Goal: Information Seeking & Learning: Learn about a topic

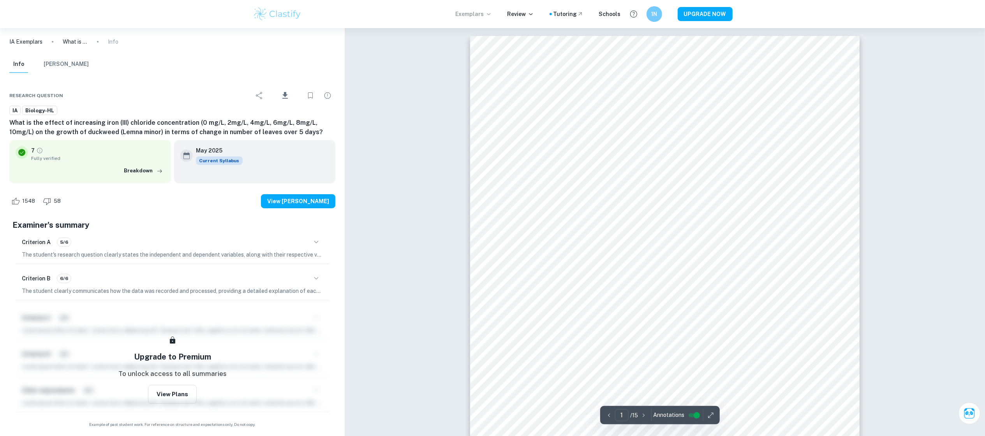
click at [478, 16] on p "Exemplars" at bounding box center [474, 14] width 36 height 9
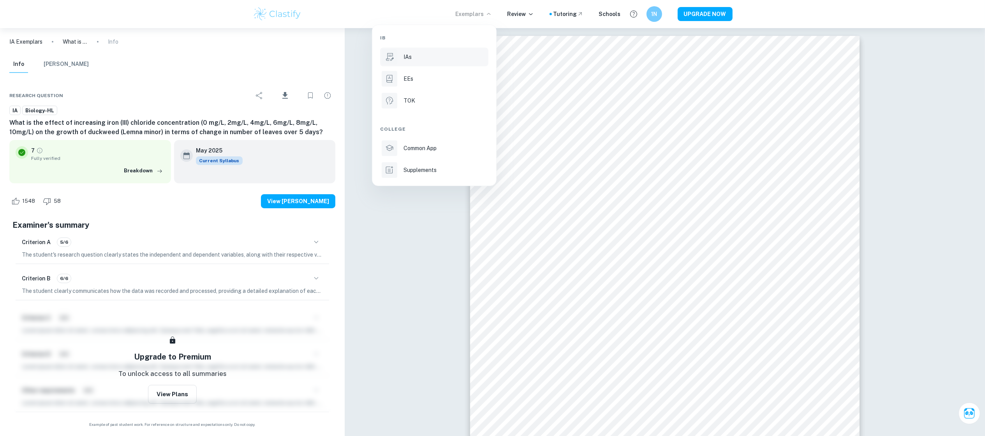
click at [418, 60] on div "IAs" at bounding box center [445, 57] width 83 height 9
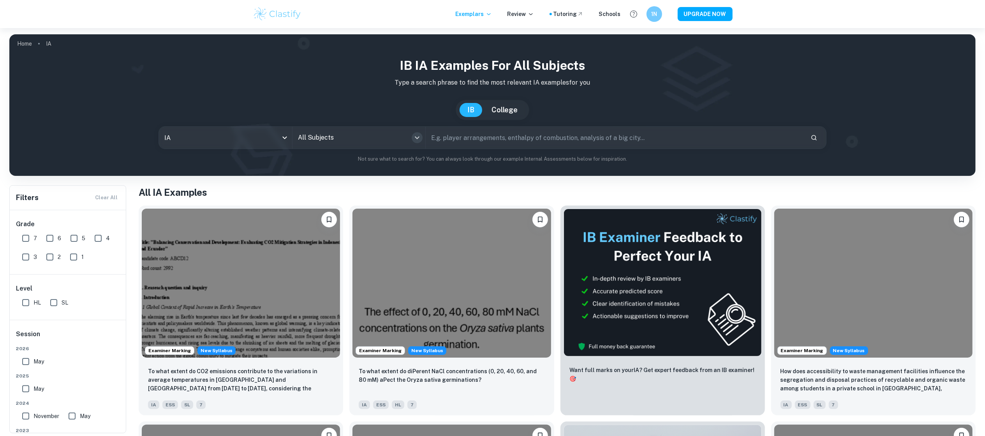
click at [416, 138] on icon "Open" at bounding box center [417, 137] width 5 height 3
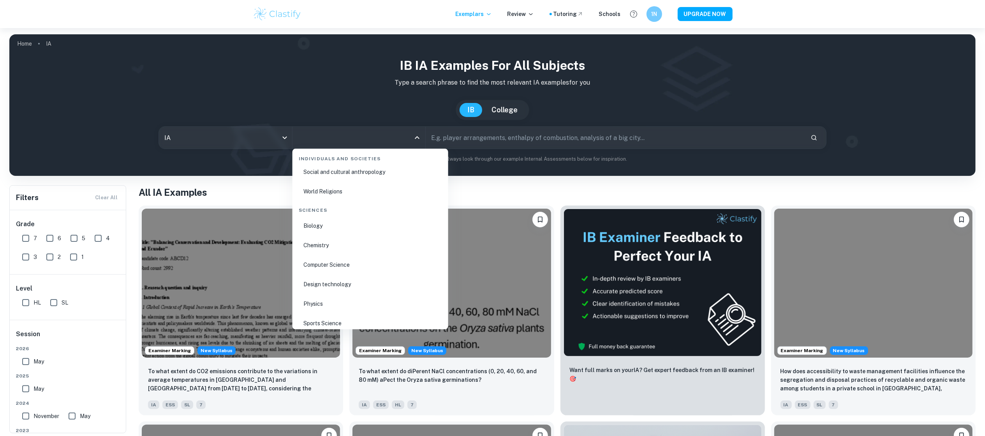
scroll to position [1169, 0]
click at [347, 221] on li "Biology" at bounding box center [371, 221] width 150 height 18
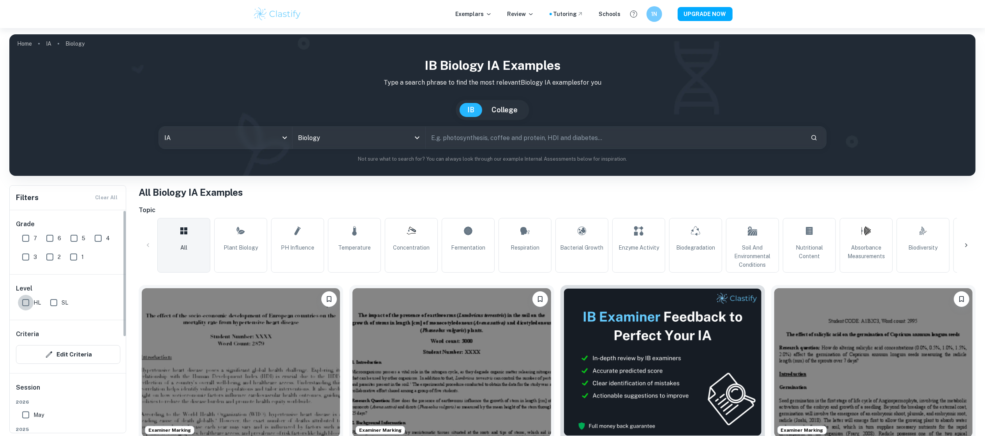
click at [28, 308] on input "HL" at bounding box center [26, 303] width 16 height 16
checkbox input "true"
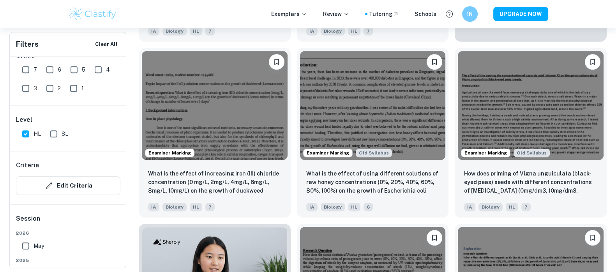
scroll to position [418, 0]
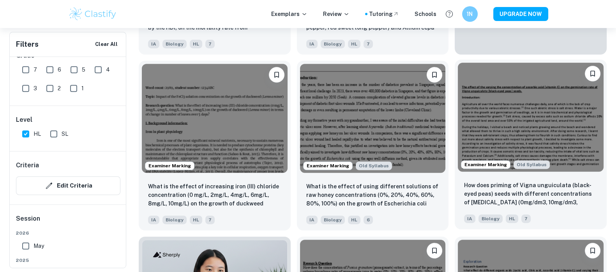
click at [558, 145] on img at bounding box center [531, 117] width 146 height 109
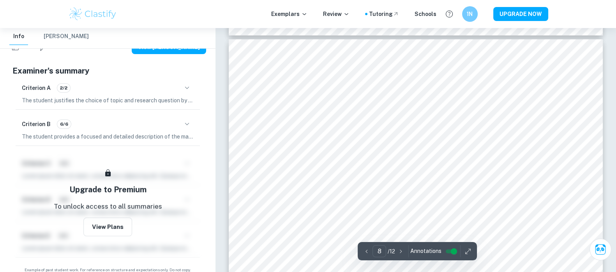
scroll to position [3847, 0]
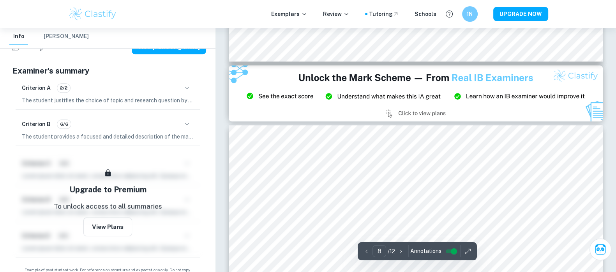
type input "9"
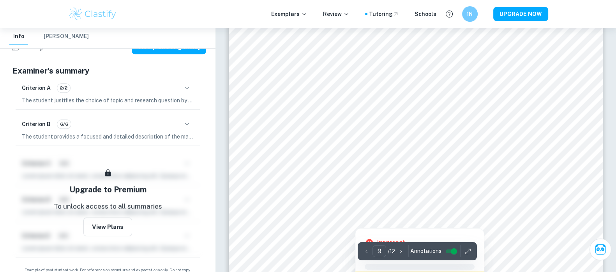
scroll to position [4529, 0]
